Goal: Task Accomplishment & Management: Use online tool/utility

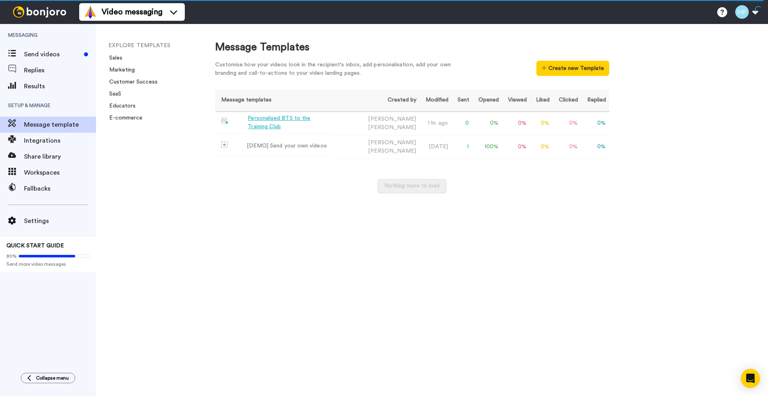
click at [311, 126] on div "Personalised BTS to the Training Club" at bounding box center [289, 122] width 83 height 17
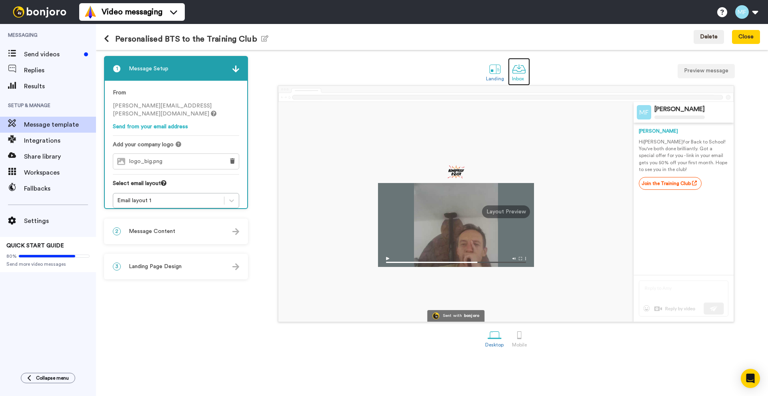
click at [517, 72] on div at bounding box center [519, 69] width 14 height 14
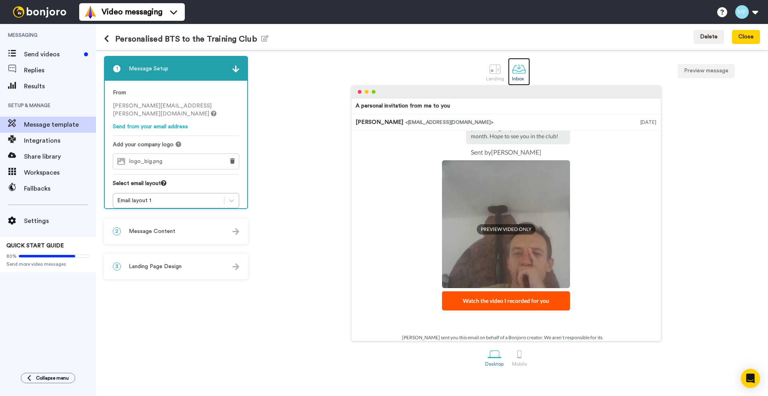
scroll to position [88, 0]
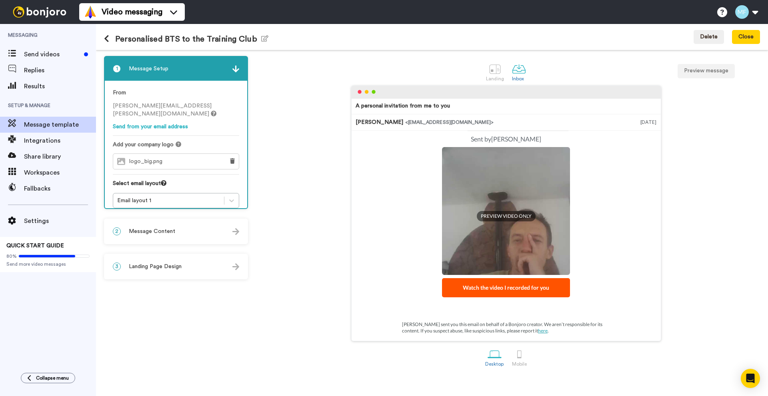
click at [204, 235] on div "2 Message Content" at bounding box center [176, 232] width 142 height 24
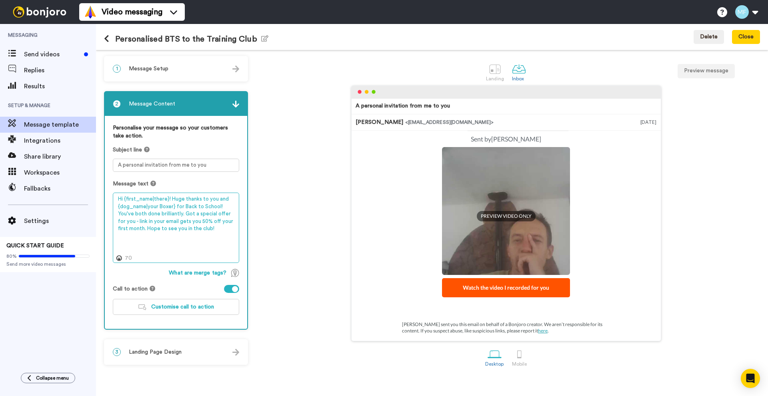
click at [158, 205] on textarea "Hi {first_name|there}! Huge thanks to you and {dog_name|your Boxer} for Back to…" at bounding box center [176, 228] width 126 height 70
paste textarea "Massive thanks to you and {dog_name|your Boxer} for completing Back to School w…"
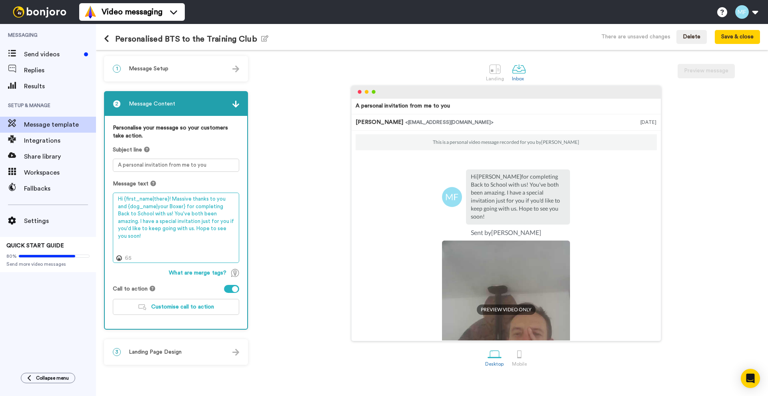
scroll to position [0, 0]
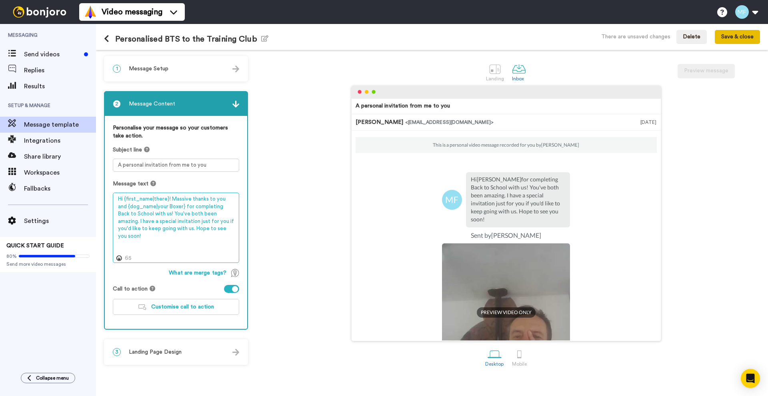
type textarea "Hi {first_name|there}! Massive thanks to you and {dog_name|your Boxer} for comp…"
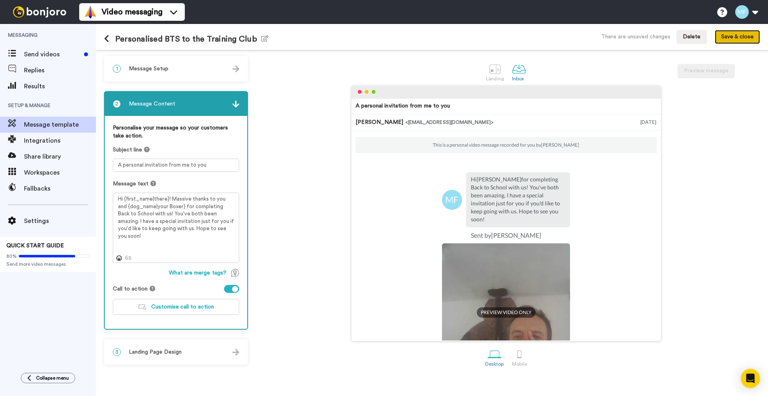
click at [726, 42] on button "Save & close" at bounding box center [737, 37] width 45 height 14
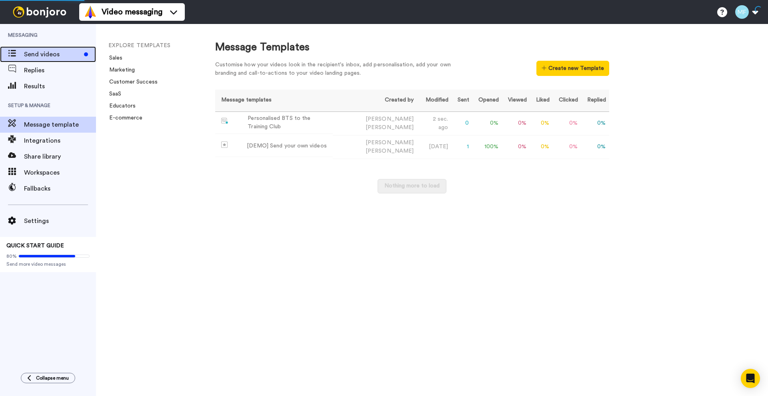
click at [58, 50] on span "Send videos" at bounding box center [52, 55] width 57 height 10
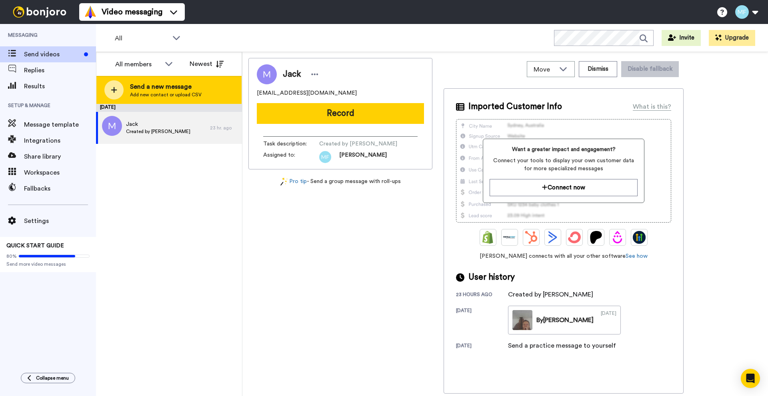
click at [154, 87] on span "Send a new message" at bounding box center [166, 87] width 72 height 10
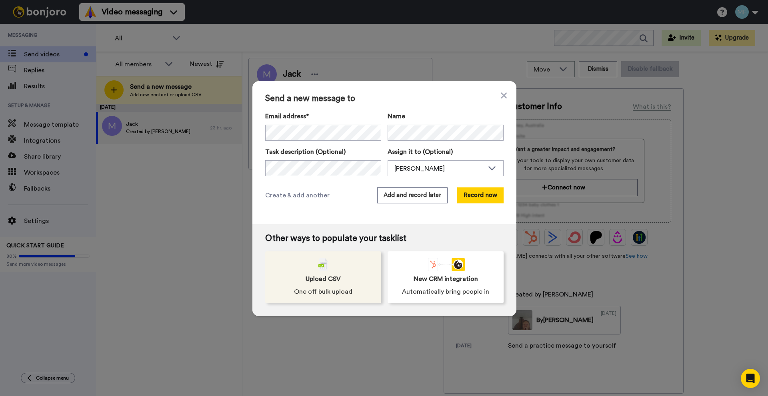
click at [308, 279] on span "Upload CSV" at bounding box center [322, 279] width 35 height 10
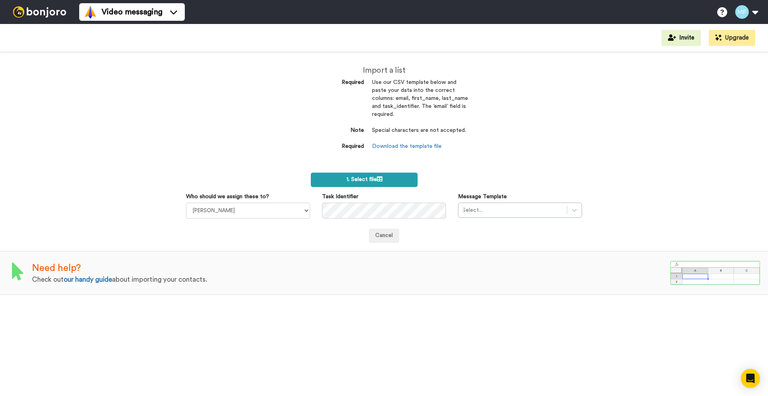
click at [341, 181] on label "1. Select file" at bounding box center [364, 180] width 107 height 14
click at [381, 181] on icon at bounding box center [380, 179] width 6 height 6
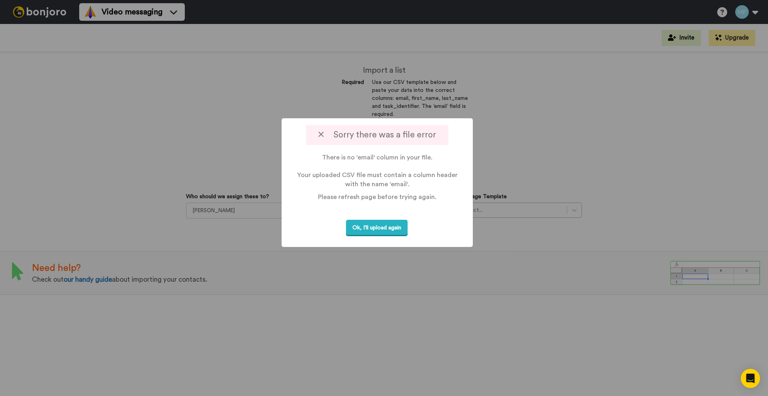
click at [582, 132] on div at bounding box center [384, 198] width 768 height 396
click at [323, 134] on icon at bounding box center [320, 134] width 5 height 8
click at [269, 230] on div at bounding box center [384, 198] width 768 height 396
click at [369, 225] on button "Ok, I'll upload again" at bounding box center [377, 228] width 62 height 16
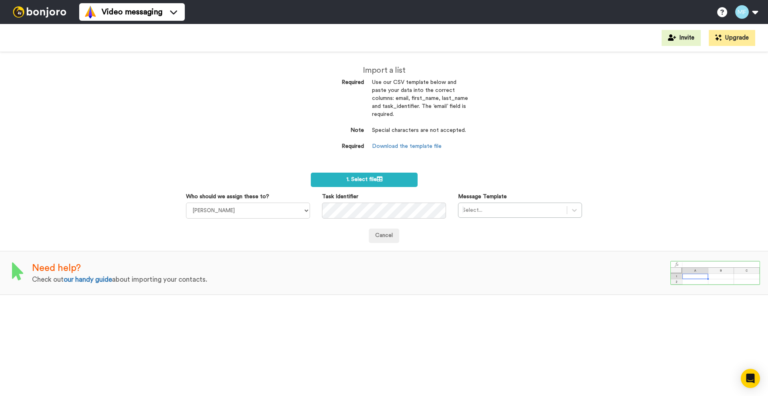
drag, startPoint x: 204, startPoint y: 131, endPoint x: 244, endPoint y: 146, distance: 42.9
click at [204, 131] on div "Import a list Required Use our CSV template below and paste your data into the …" at bounding box center [384, 224] width 768 height 344
click at [357, 183] on label "1. Select file" at bounding box center [364, 180] width 107 height 14
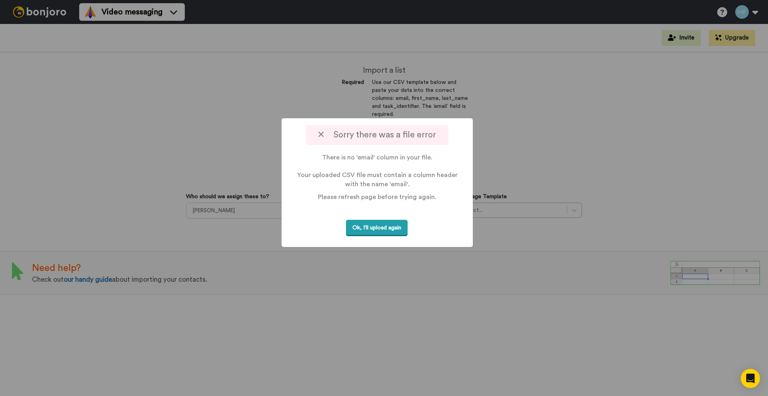
click at [390, 230] on button "Ok, I'll upload again" at bounding box center [377, 228] width 62 height 16
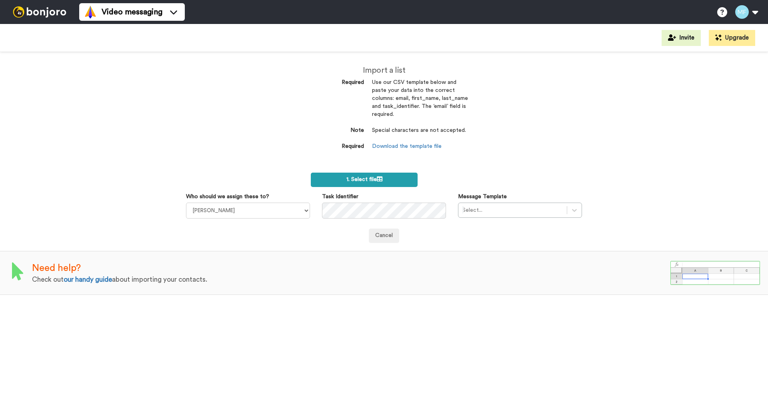
click at [347, 182] on label "1. Select file" at bounding box center [364, 180] width 107 height 14
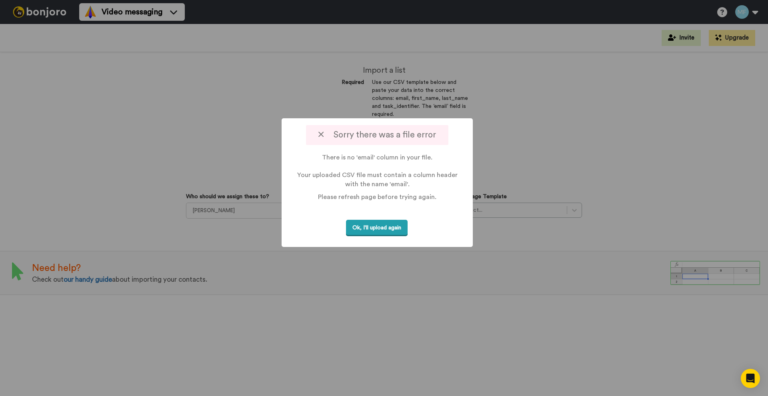
click at [383, 224] on button "Ok, I'll upload again" at bounding box center [377, 228] width 62 height 16
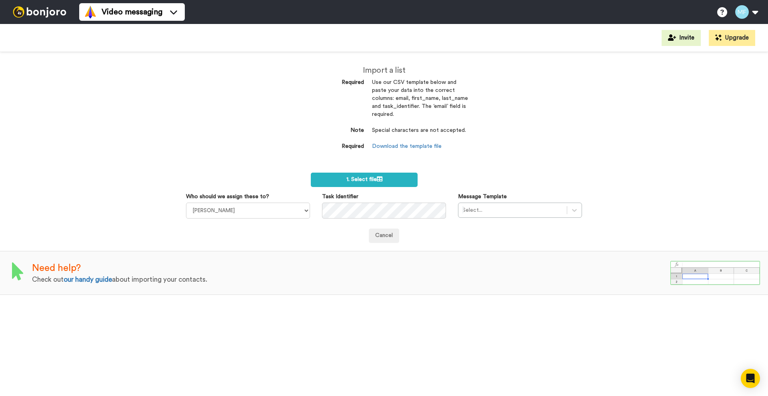
click at [137, 144] on div "Import a list Required Use our CSV template below and paste your data into the …" at bounding box center [384, 224] width 768 height 344
click at [369, 179] on span "1. Select file" at bounding box center [364, 180] width 36 height 6
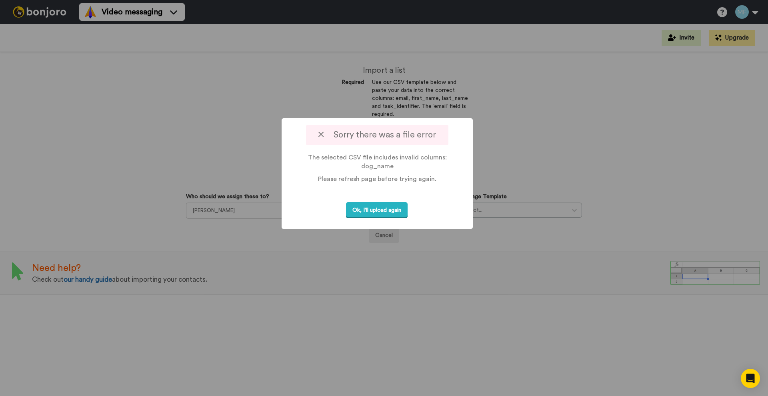
click at [319, 133] on icon at bounding box center [320, 134] width 5 height 8
click at [322, 134] on icon at bounding box center [320, 134] width 5 height 8
click at [189, 172] on div at bounding box center [384, 198] width 768 height 396
click at [386, 209] on button "Ok, I'll upload again" at bounding box center [377, 210] width 62 height 16
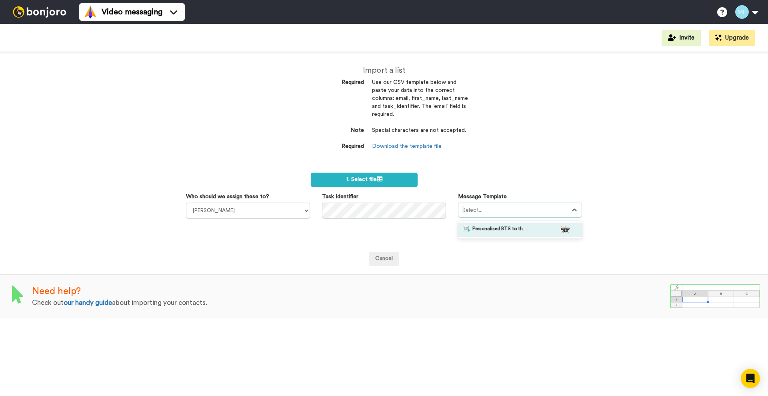
click at [493, 209] on div at bounding box center [512, 211] width 100 height 10
click at [496, 227] on span "Personalised BTS to the Training Club" at bounding box center [500, 230] width 56 height 8
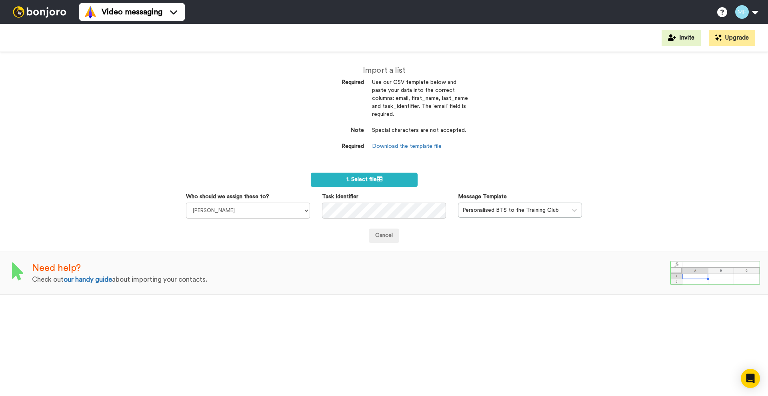
click at [220, 114] on div "Import a list Required Use our CSV template below and paste your data into the …" at bounding box center [384, 224] width 768 height 344
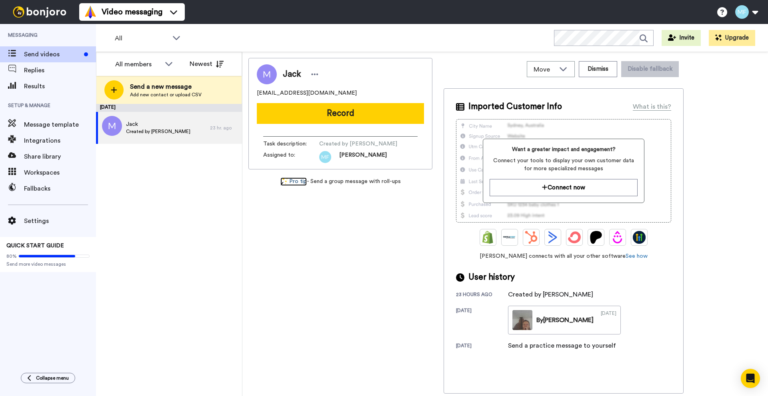
click at [297, 180] on link "Pro tip" at bounding box center [293, 182] width 26 height 8
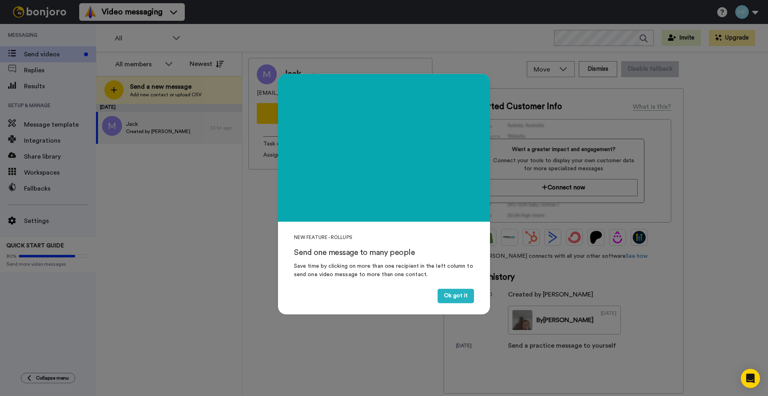
click at [156, 225] on div "NEW FEATURE - ROLLUPS Send one message to many people Save time by clicking on …" at bounding box center [384, 198] width 768 height 396
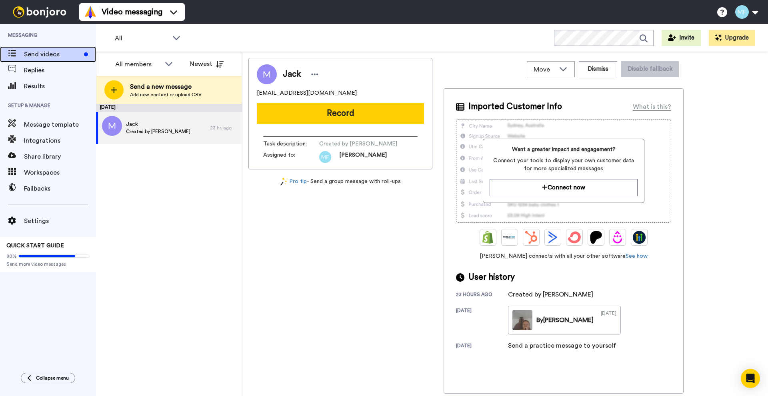
click at [37, 59] on div "Send videos" at bounding box center [48, 54] width 96 height 16
click at [162, 41] on span "All" at bounding box center [142, 39] width 54 height 10
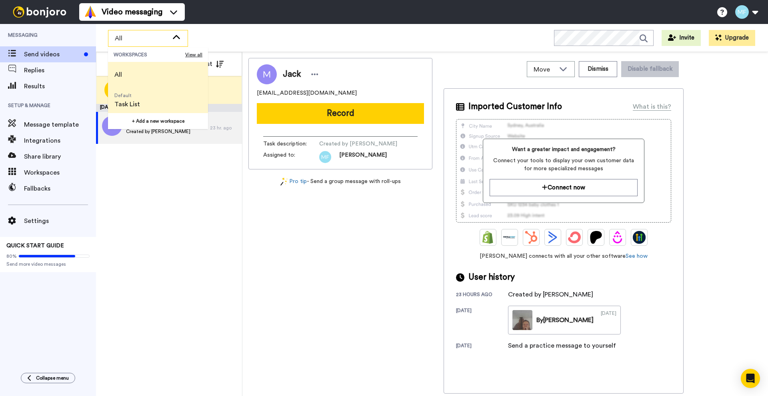
click at [130, 100] on span "Task List" at bounding box center [127, 105] width 26 height 10
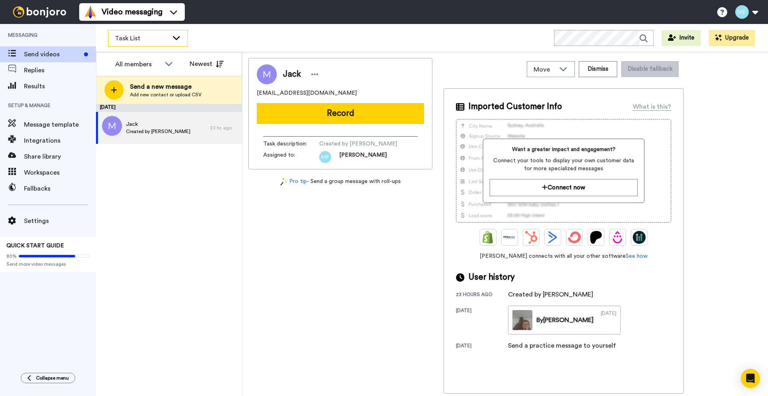
click at [156, 45] on div "Task List" at bounding box center [147, 38] width 79 height 16
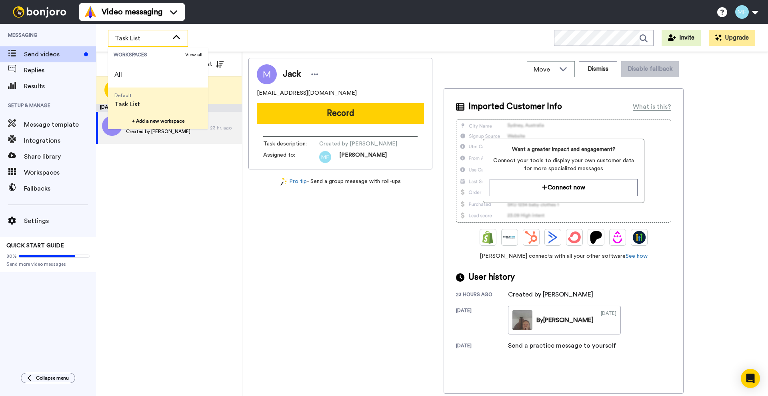
click at [147, 124] on button "+ Add a new workspace" at bounding box center [158, 121] width 100 height 16
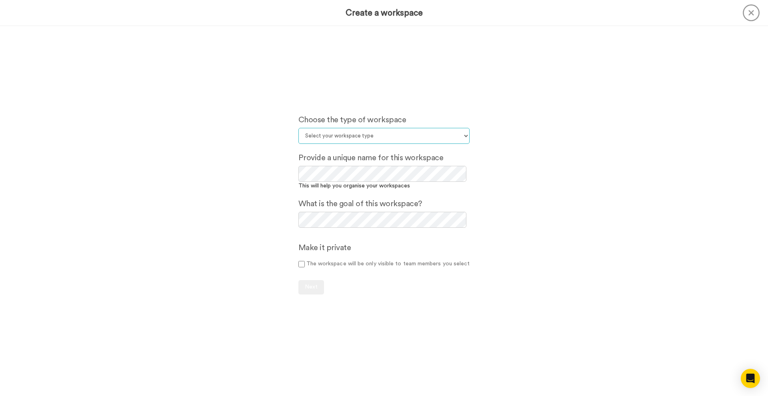
click at [317, 133] on select "Select your workspace type Default Onboarding Activation Retention Team updates…" at bounding box center [384, 136] width 172 height 16
click at [298, 128] on select "Select your workspace type Default Onboarding Activation Retention Team updates…" at bounding box center [384, 136] width 172 height 16
click at [329, 139] on select "Select your workspace type Default Onboarding Activation Retention Team updates…" at bounding box center [384, 136] width 172 height 16
select select "Lead Conversion"
click at [298, 128] on select "Select your workspace type Default Onboarding Activation Retention Team updates…" at bounding box center [384, 136] width 172 height 16
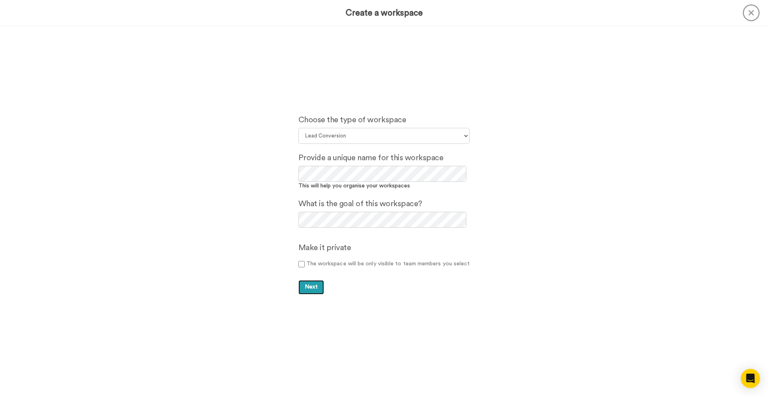
click at [308, 285] on span "Next" at bounding box center [311, 287] width 13 height 6
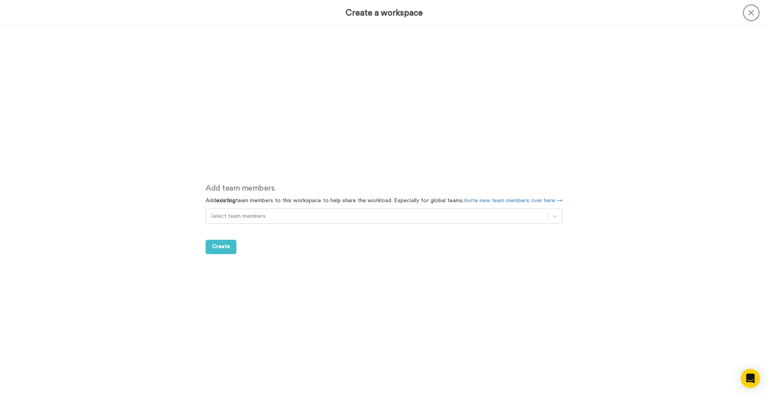
scroll to position [370, 0]
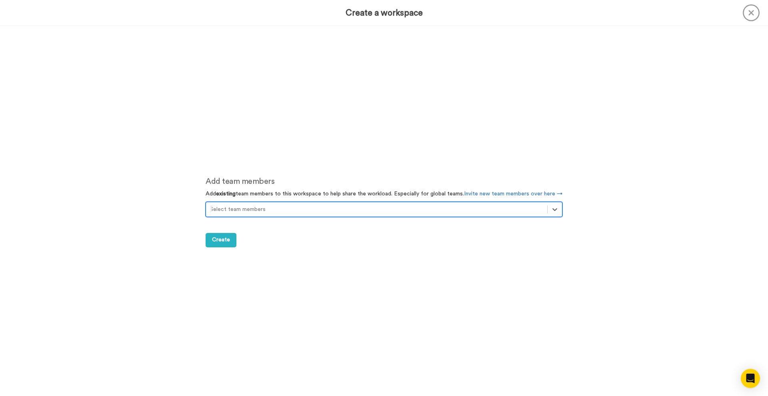
click at [237, 214] on div at bounding box center [376, 210] width 333 height 10
click at [225, 243] on button "Create" at bounding box center [221, 240] width 31 height 14
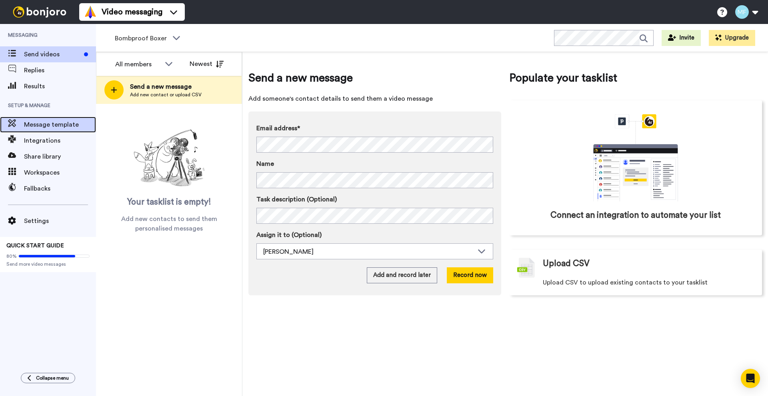
click at [37, 124] on span "Message template" at bounding box center [60, 125] width 72 height 10
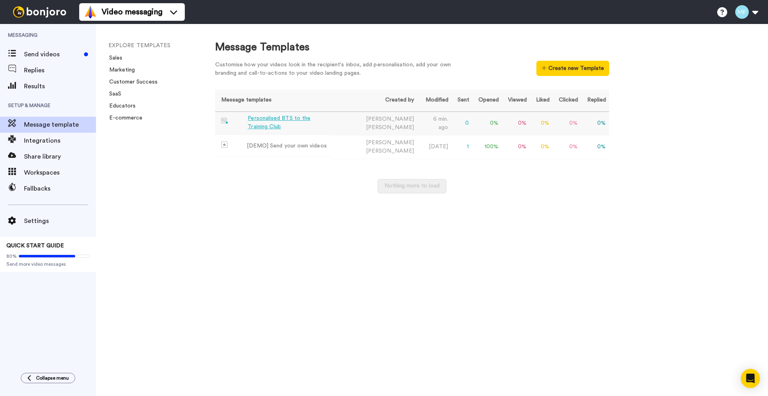
click at [273, 121] on div "Personalised BTS to the Training Club" at bounding box center [289, 122] width 82 height 17
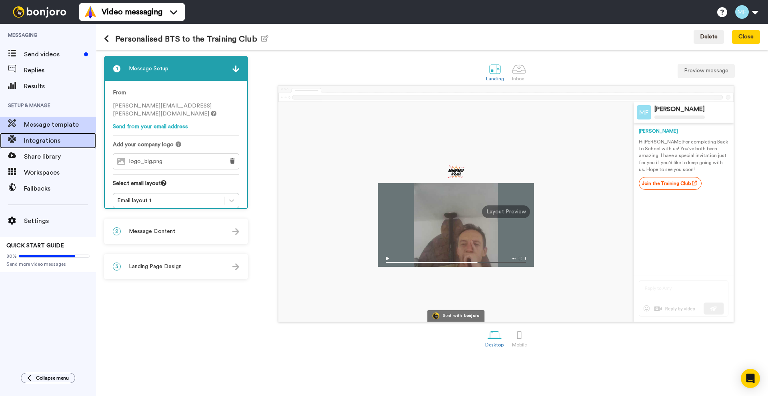
click at [48, 141] on span "Integrations" at bounding box center [60, 141] width 72 height 10
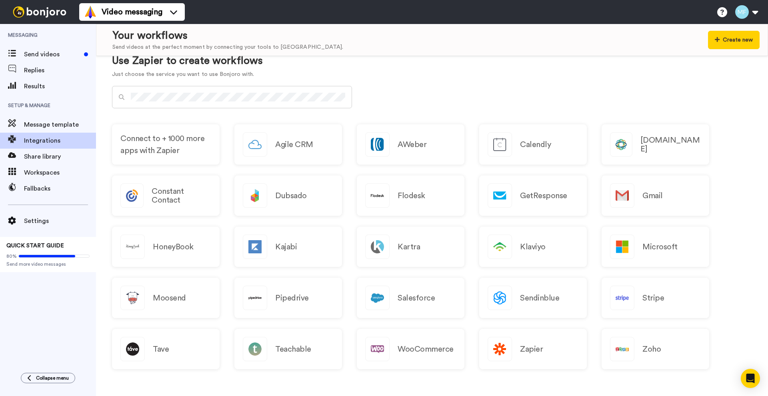
scroll to position [88, 0]
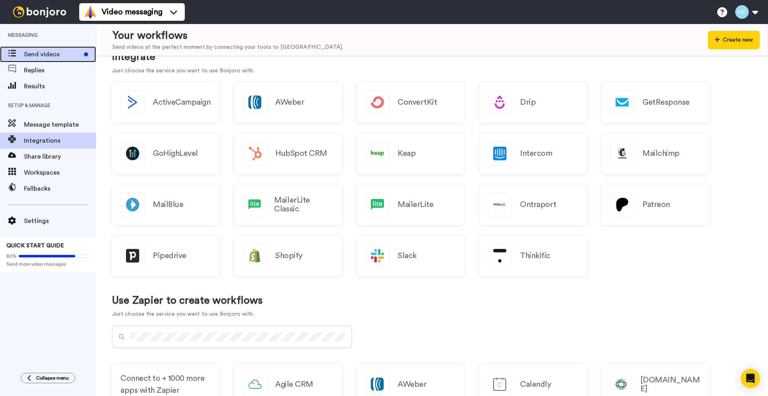
click at [30, 55] on span "Send videos" at bounding box center [52, 55] width 57 height 10
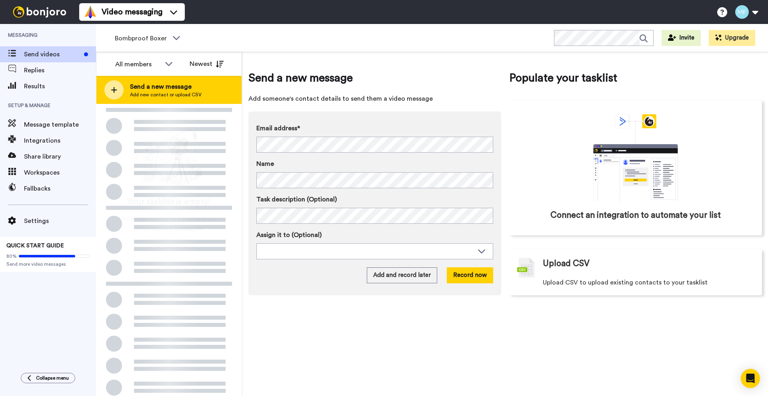
click at [157, 83] on span "Send a new message" at bounding box center [166, 87] width 72 height 10
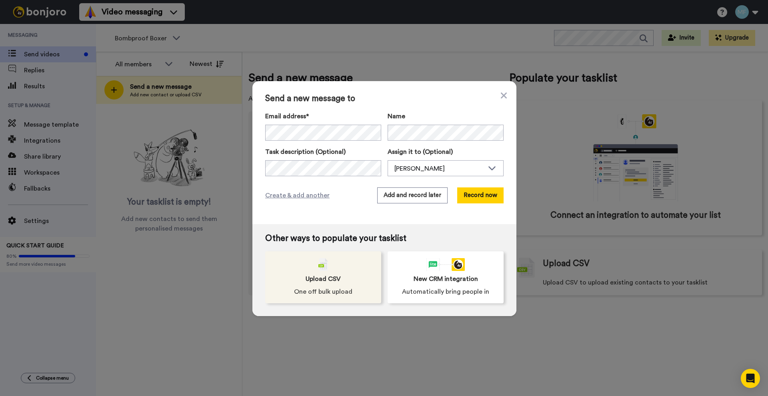
click at [305, 269] on div "Upload CSV One off bulk upload" at bounding box center [323, 278] width 116 height 52
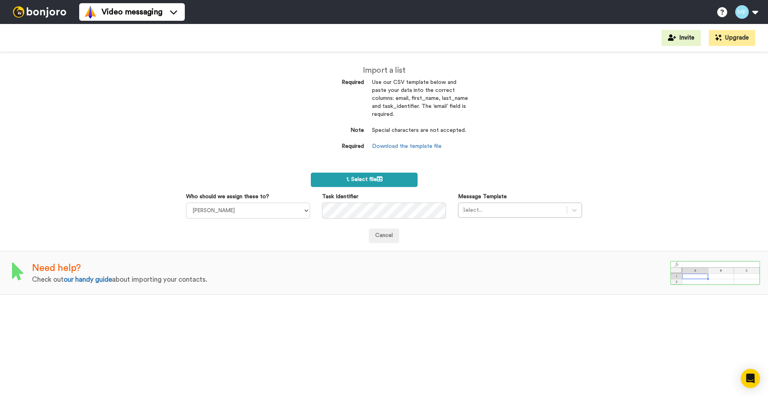
click at [347, 181] on span "1. Select file" at bounding box center [364, 180] width 36 height 6
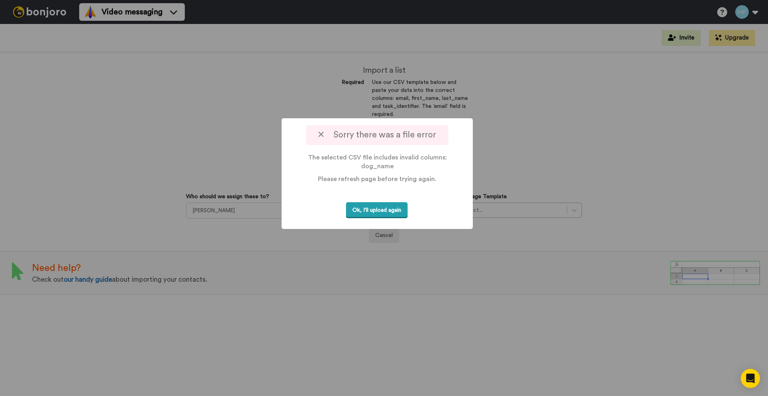
click at [384, 208] on button "Ok, I'll upload again" at bounding box center [377, 210] width 62 height 16
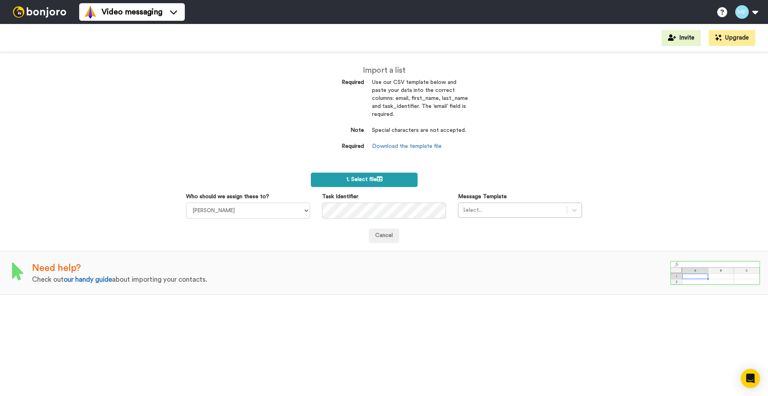
click at [370, 181] on span "1. Select file" at bounding box center [364, 180] width 36 height 6
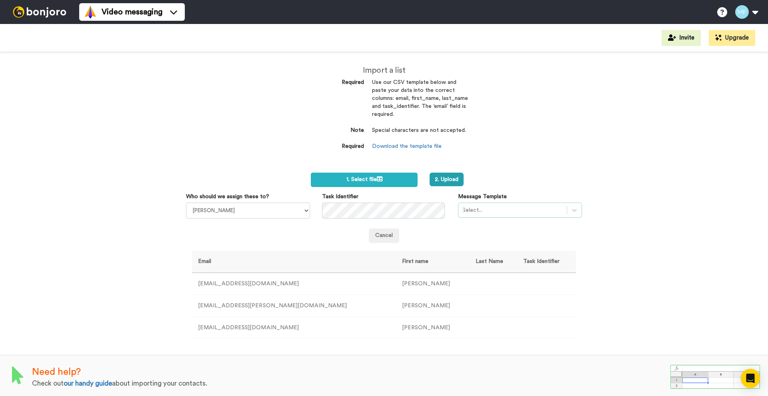
click at [485, 207] on div at bounding box center [512, 211] width 100 height 10
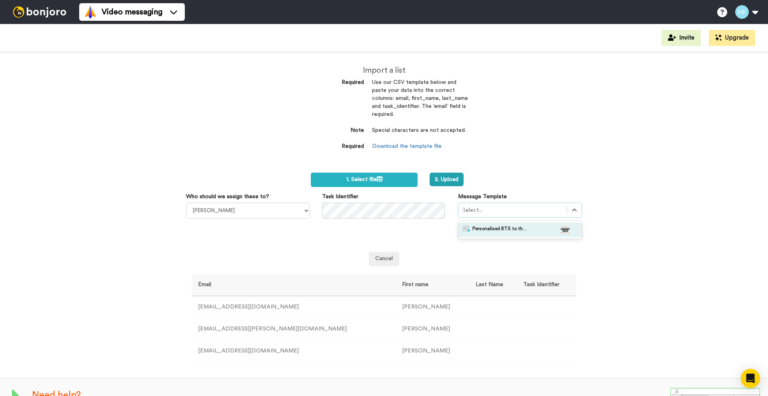
click at [491, 232] on span "Personalised BTS to the Training Club" at bounding box center [500, 230] width 56 height 8
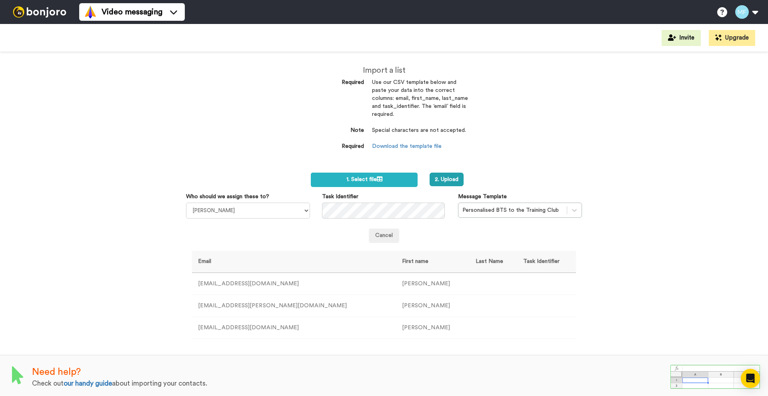
click at [654, 197] on div "Import a list Required Use our CSV template below and paste your data into the …" at bounding box center [384, 224] width 768 height 344
click at [424, 180] on div "2. Upload" at bounding box center [489, 180] width 132 height 14
click at [434, 178] on button "2. Upload" at bounding box center [446, 180] width 34 height 14
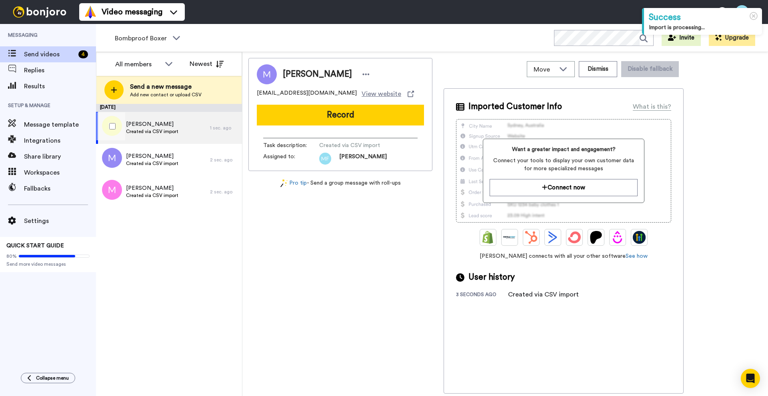
click at [176, 129] on span "Created via CSV import" at bounding box center [152, 131] width 52 height 6
click at [197, 125] on div "Milo Created via CSV import" at bounding box center [153, 128] width 114 height 32
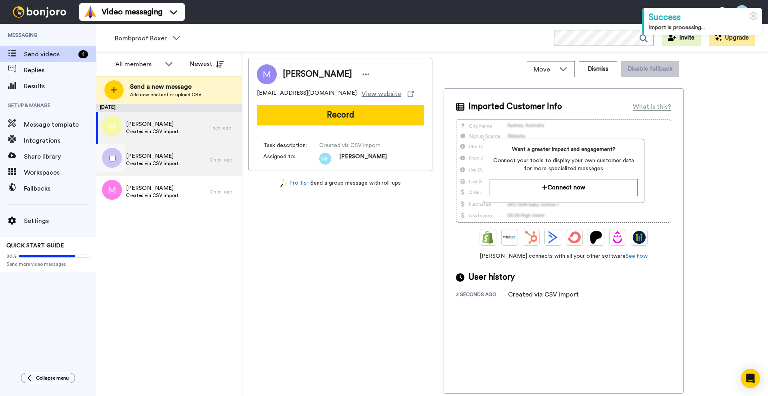
click at [198, 156] on div "Milosz Created via CSV import" at bounding box center [153, 160] width 114 height 32
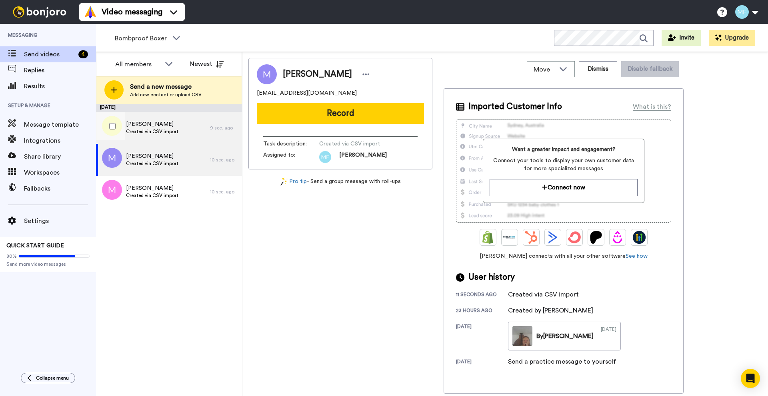
click at [196, 132] on div "Milo Created via CSV import" at bounding box center [153, 128] width 114 height 32
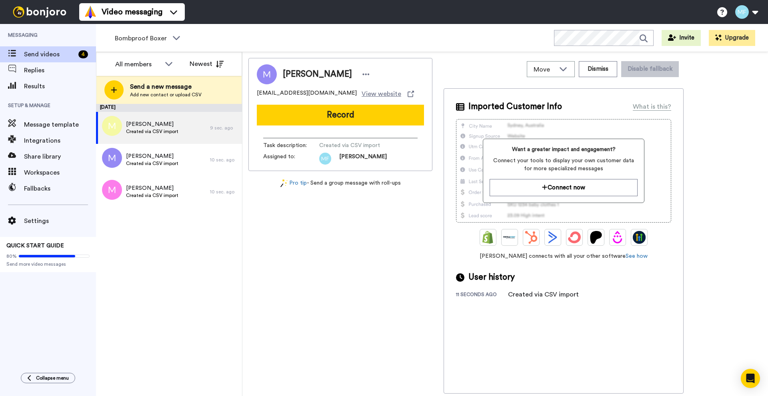
click at [353, 146] on span "Created via CSV import" at bounding box center [357, 146] width 76 height 8
click at [562, 72] on icon at bounding box center [563, 69] width 10 height 8
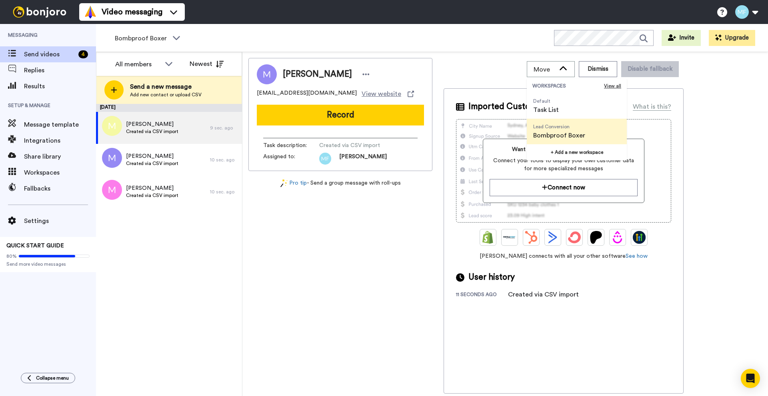
click at [555, 130] on span "Lead Conversion Bombproof Boxer" at bounding box center [559, 132] width 65 height 26
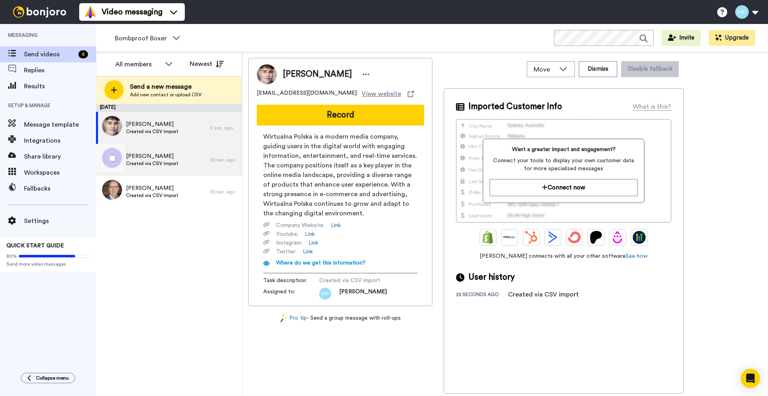
click at [177, 162] on span "Created via CSV import" at bounding box center [152, 163] width 52 height 6
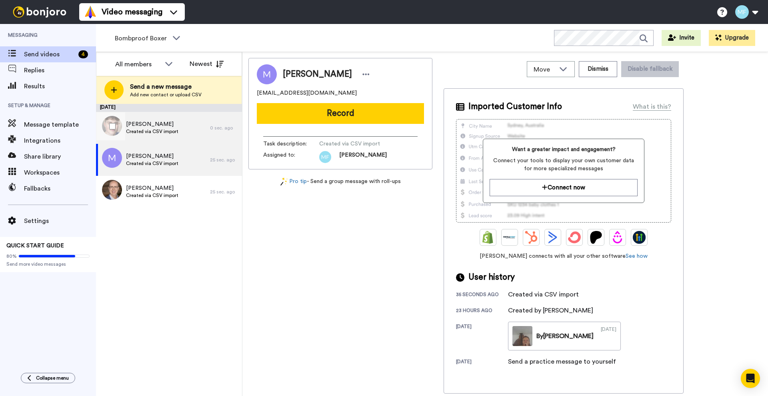
click at [196, 123] on div "Milo Created via CSV import" at bounding box center [153, 128] width 114 height 32
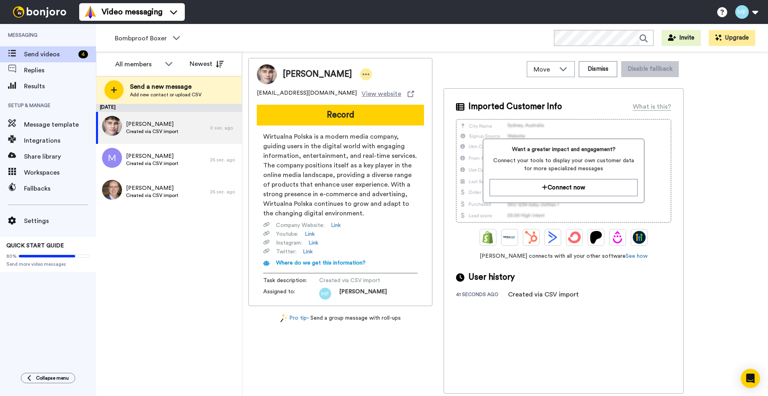
click at [363, 74] on icon at bounding box center [366, 75] width 7 height 2
click at [327, 87] on li "Edit contact" at bounding box center [337, 87] width 58 height 11
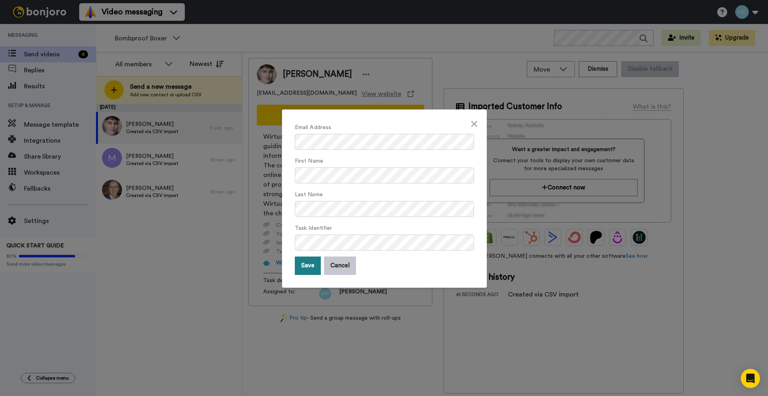
click at [307, 262] on button "Save" at bounding box center [308, 266] width 26 height 18
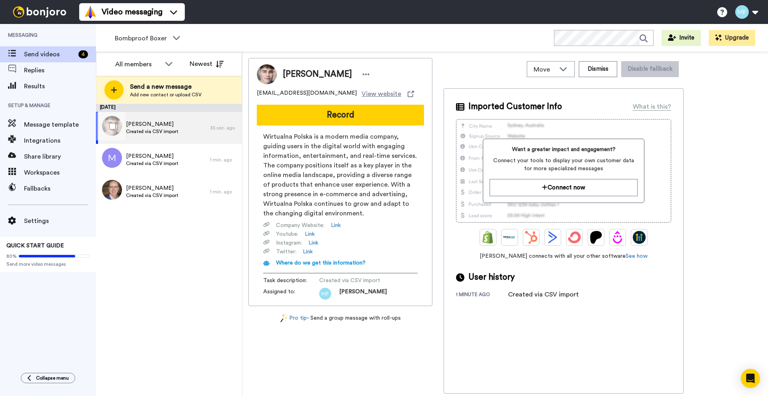
click at [147, 127] on span "[PERSON_NAME]" at bounding box center [152, 124] width 52 height 8
click at [172, 127] on span "[PERSON_NAME]" at bounding box center [152, 124] width 52 height 8
click at [174, 124] on span "[PERSON_NAME]" at bounding box center [152, 124] width 52 height 8
click at [346, 116] on button "Record" at bounding box center [340, 115] width 167 height 21
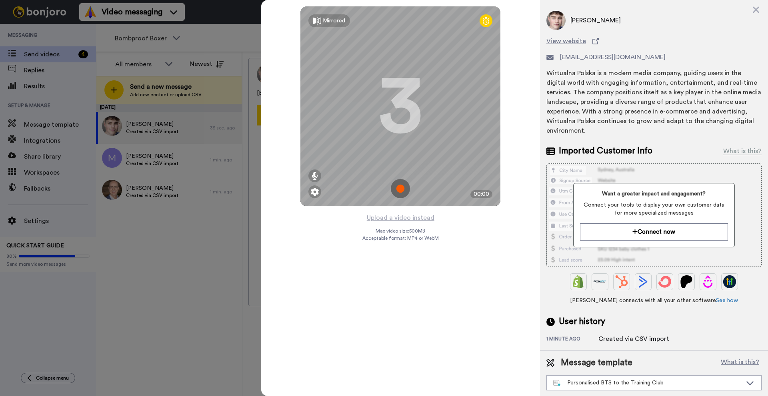
scroll to position [17, 0]
click at [707, 377] on div "Personalised BTS to the Training Club" at bounding box center [654, 382] width 214 height 14
click at [647, 363] on div "Personalised BTS to the Training Club" at bounding box center [606, 365] width 110 height 8
click at [213, 140] on div at bounding box center [384, 198] width 768 height 396
click at [755, 13] on icon at bounding box center [756, 10] width 8 height 10
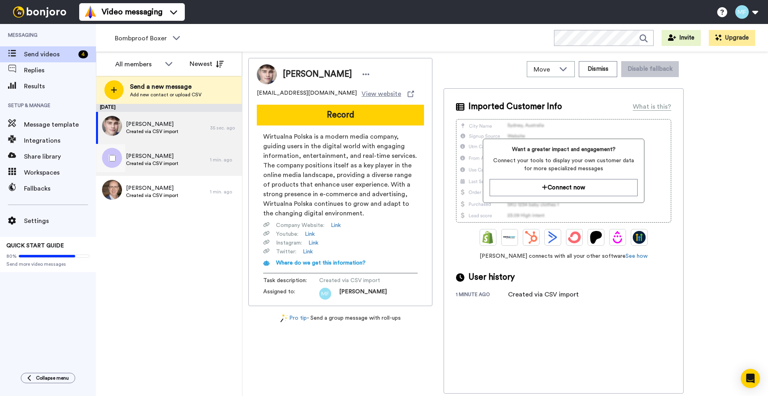
click at [174, 158] on span "[PERSON_NAME]" at bounding box center [152, 156] width 52 height 8
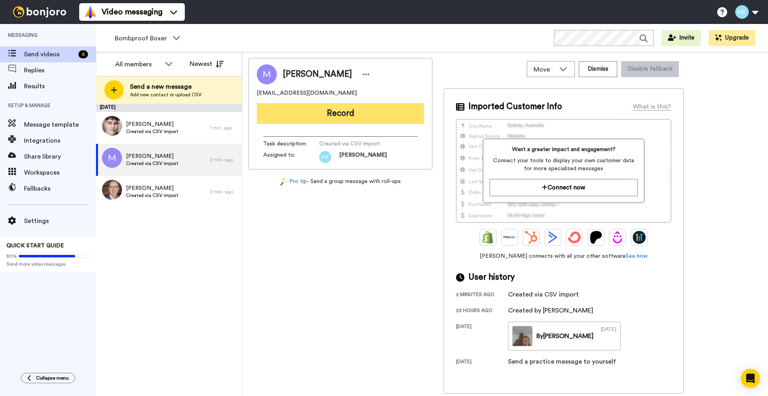
click at [320, 116] on button "Record" at bounding box center [340, 113] width 167 height 21
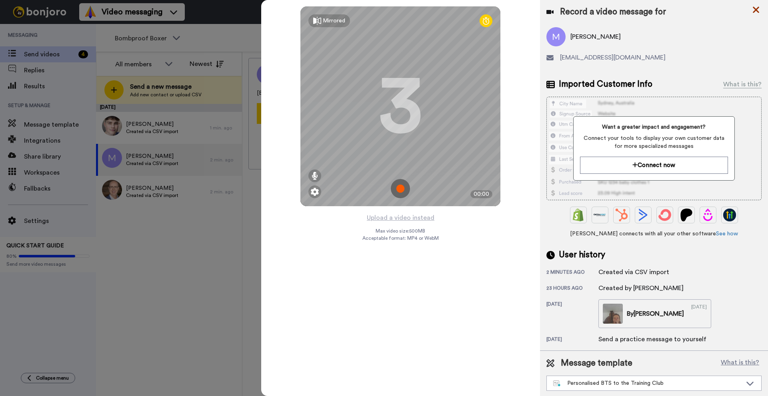
click at [752, 11] on icon at bounding box center [756, 10] width 8 height 10
